Goal: Find specific page/section: Find specific page/section

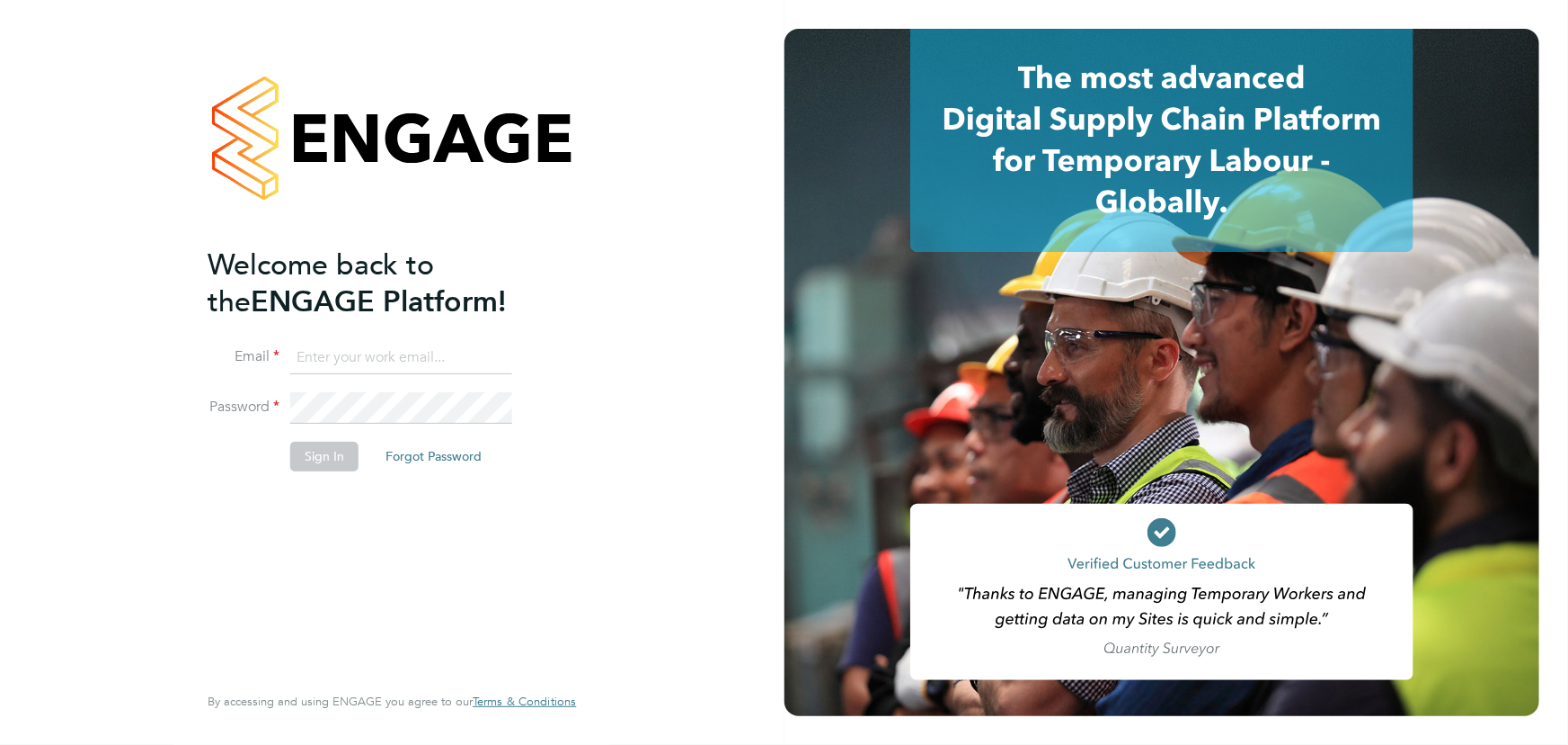
type input "maddy@xede.co.uk"
click at [332, 458] on button "Sign In" at bounding box center [324, 456] width 68 height 29
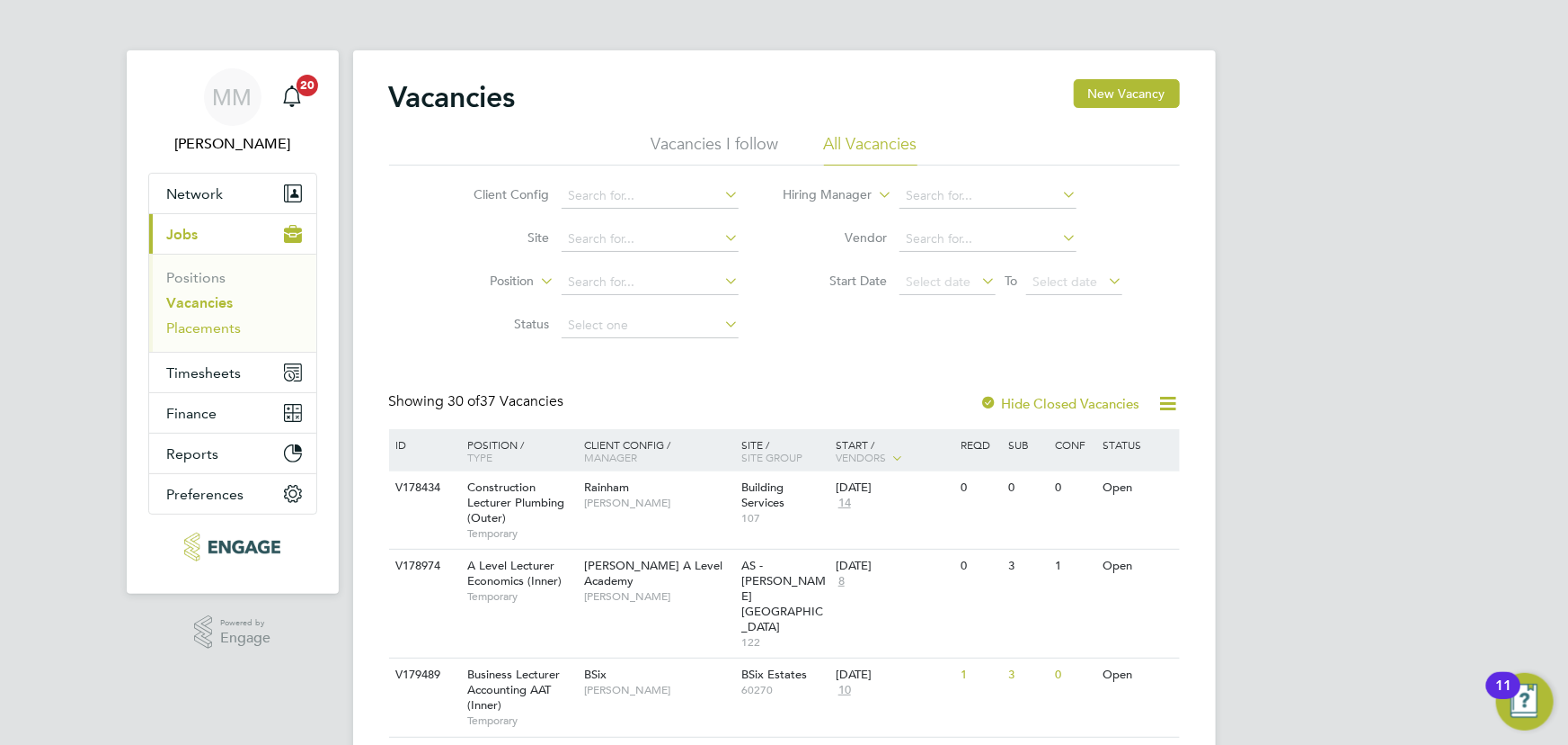
click at [229, 335] on link "Placements" at bounding box center [204, 327] width 75 height 17
